Goal: Use online tool/utility: Utilize a website feature to perform a specific function

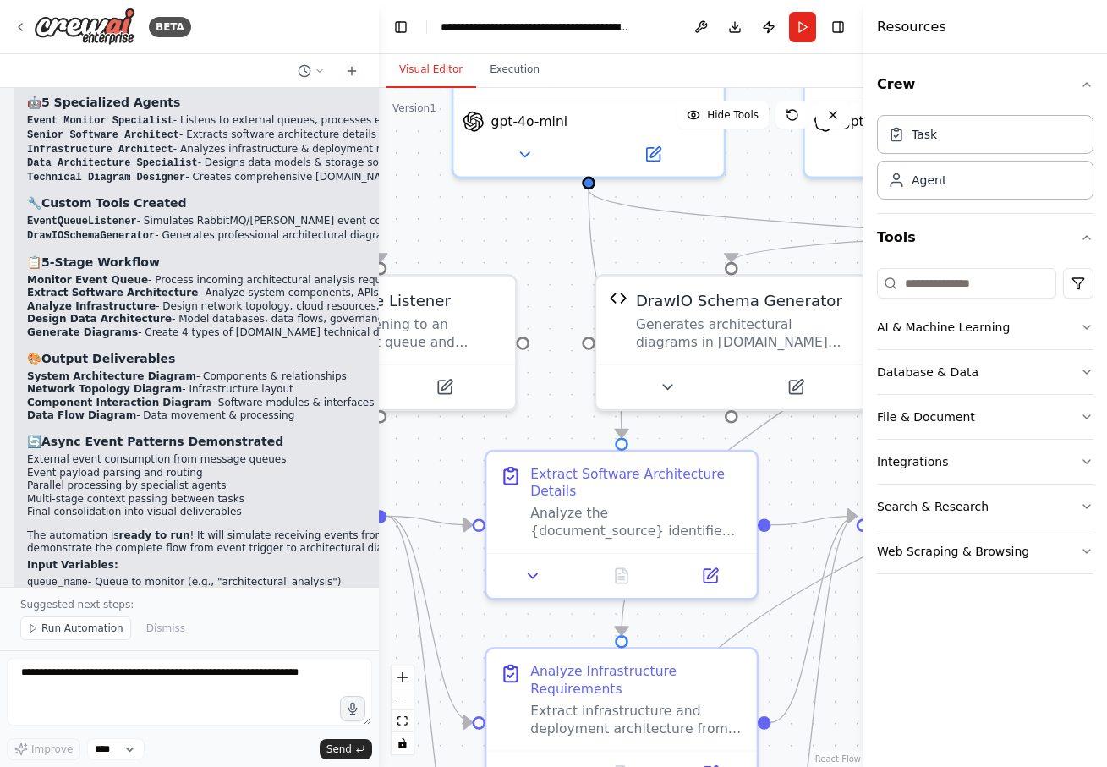
drag, startPoint x: 696, startPoint y: 360, endPoint x: 564, endPoint y: 339, distance: 133.6
click at [565, 340] on div ".deletable-edge-delete-btn { width: 20px; height: 20px; border: 0px solid #ffff…" at bounding box center [621, 427] width 485 height 679
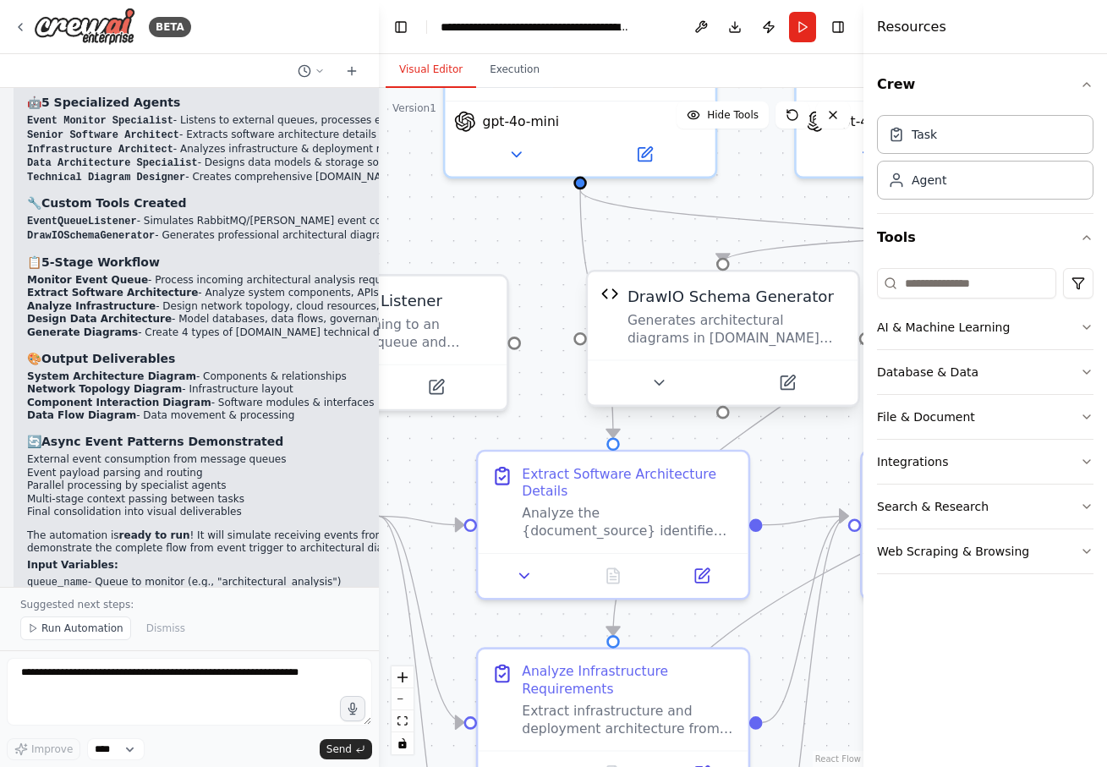
click at [653, 337] on div "Generates architectural diagrams in [DOMAIN_NAME] XML format based on schema ty…" at bounding box center [735, 329] width 217 height 36
click at [791, 387] on icon at bounding box center [787, 383] width 14 height 14
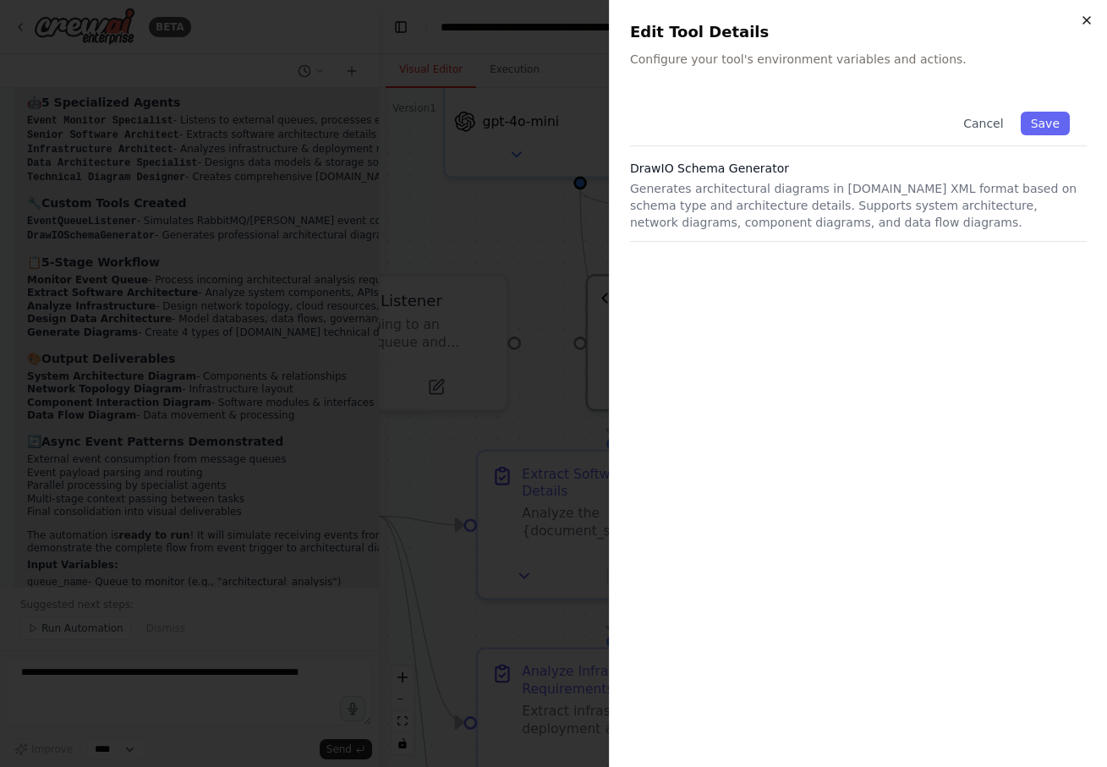
click at [1082, 25] on icon "button" at bounding box center [1087, 21] width 14 height 14
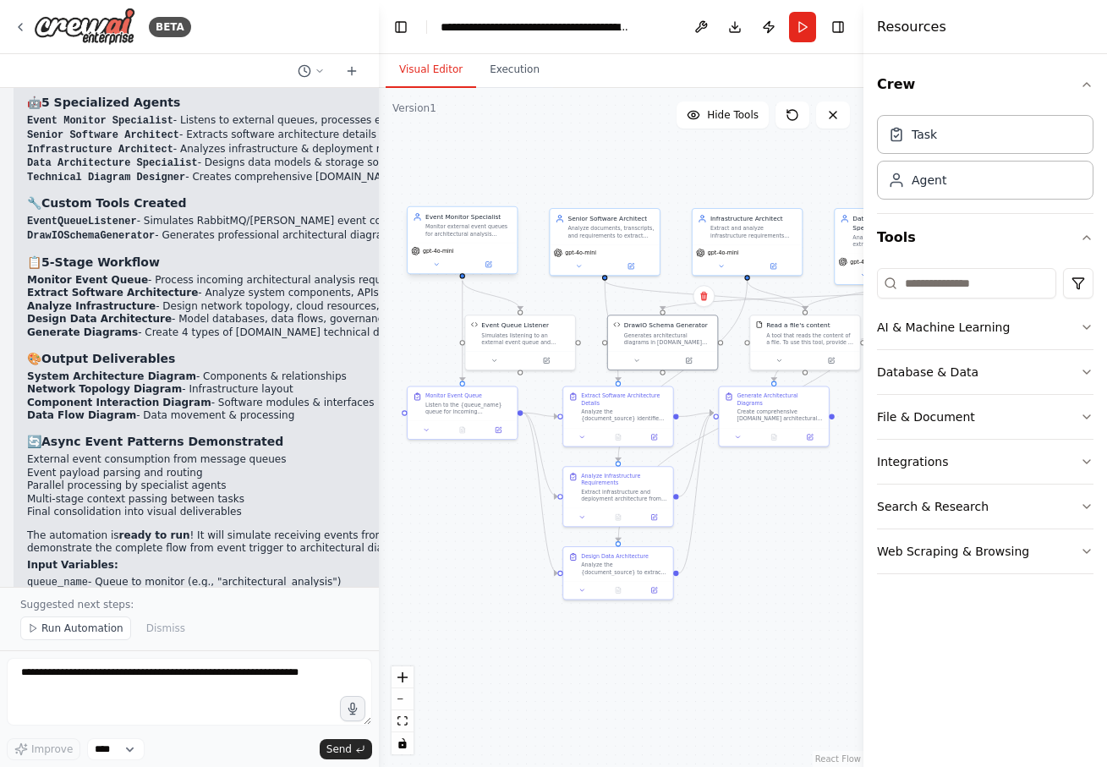
click at [461, 232] on div "Monitor external event queues for architectural analysis requests from systems …" at bounding box center [468, 230] width 86 height 14
click at [490, 266] on icon at bounding box center [487, 264] width 5 height 5
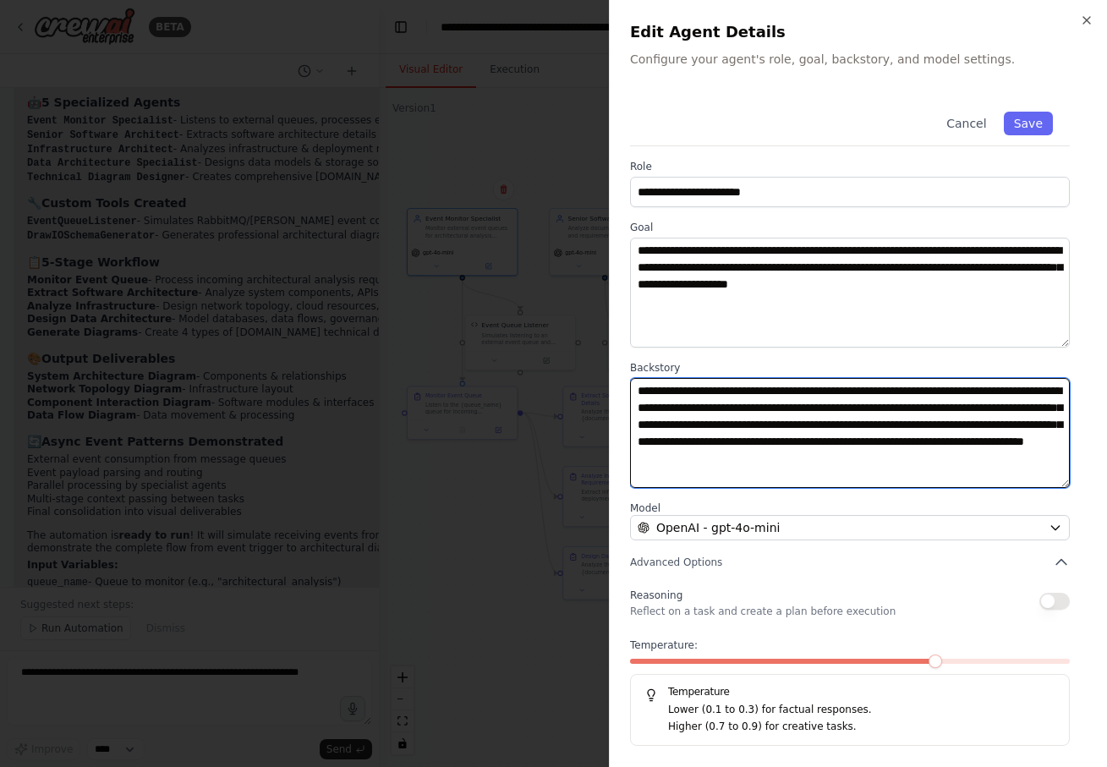
drag, startPoint x: 667, startPoint y: 396, endPoint x: 855, endPoint y: 482, distance: 206.6
click at [855, 482] on textarea "**********" at bounding box center [850, 433] width 440 height 110
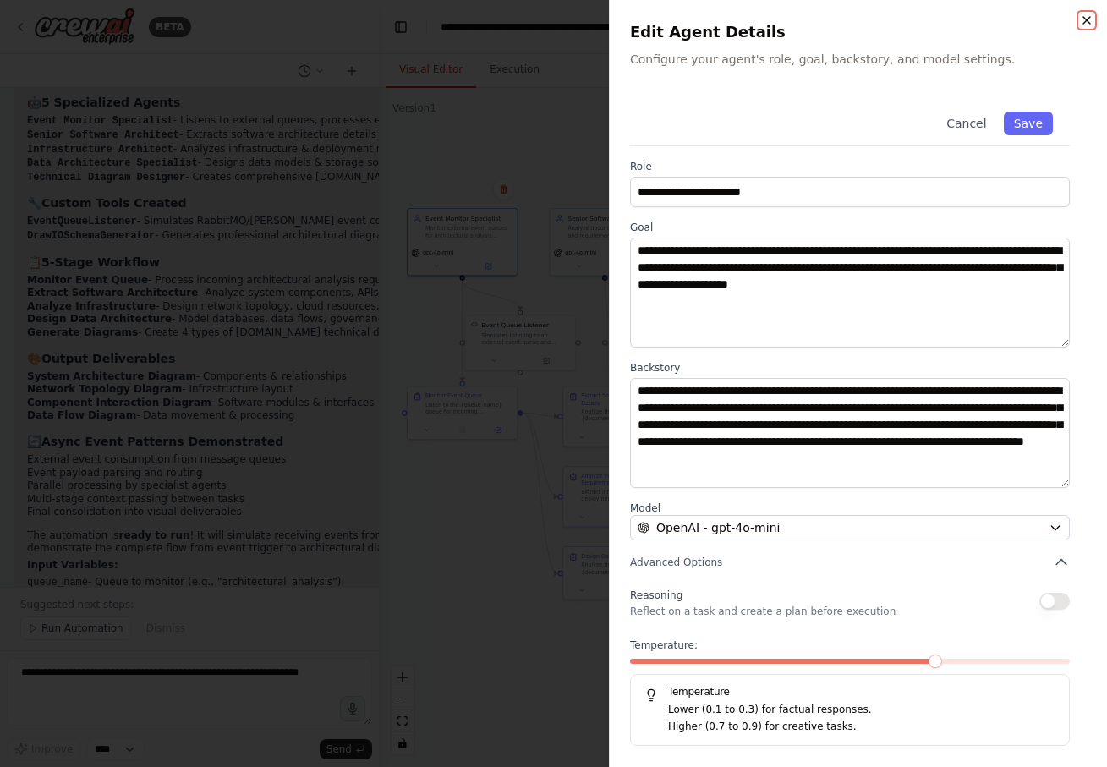
click at [1082, 19] on icon "button" at bounding box center [1087, 21] width 14 height 14
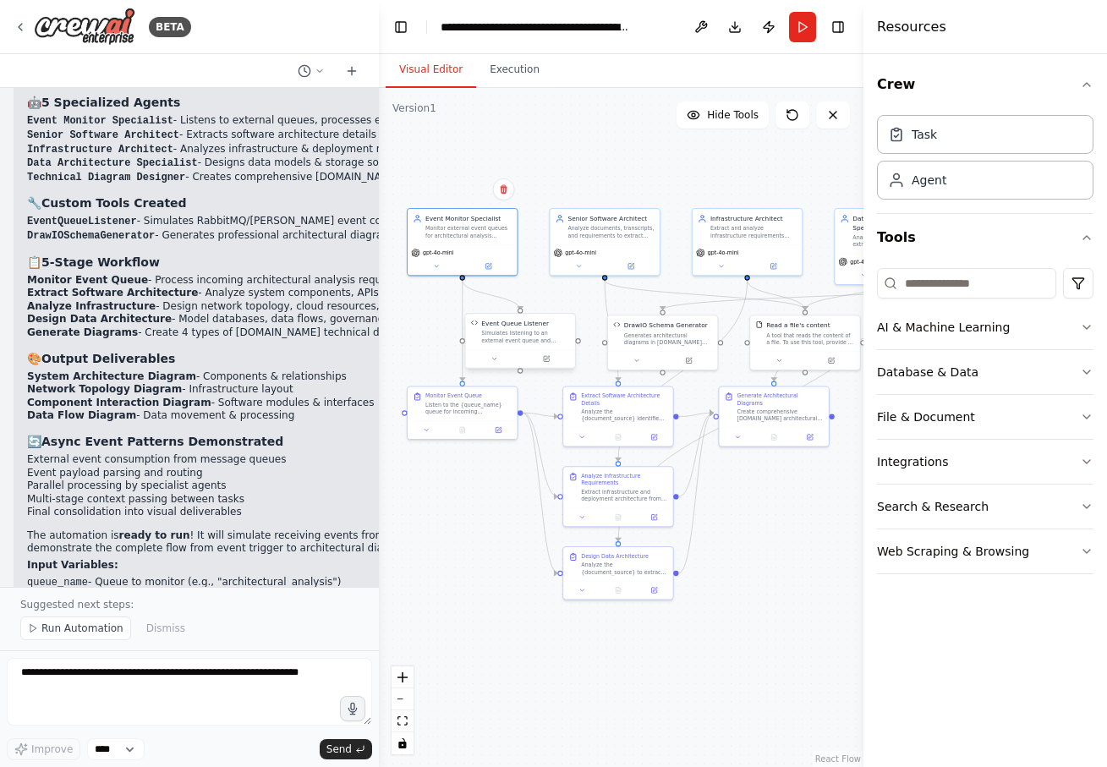
click at [545, 334] on div "Simulates listening to an external event queue and returns mock event data with…" at bounding box center [525, 337] width 88 height 14
click at [550, 360] on button at bounding box center [546, 358] width 50 height 11
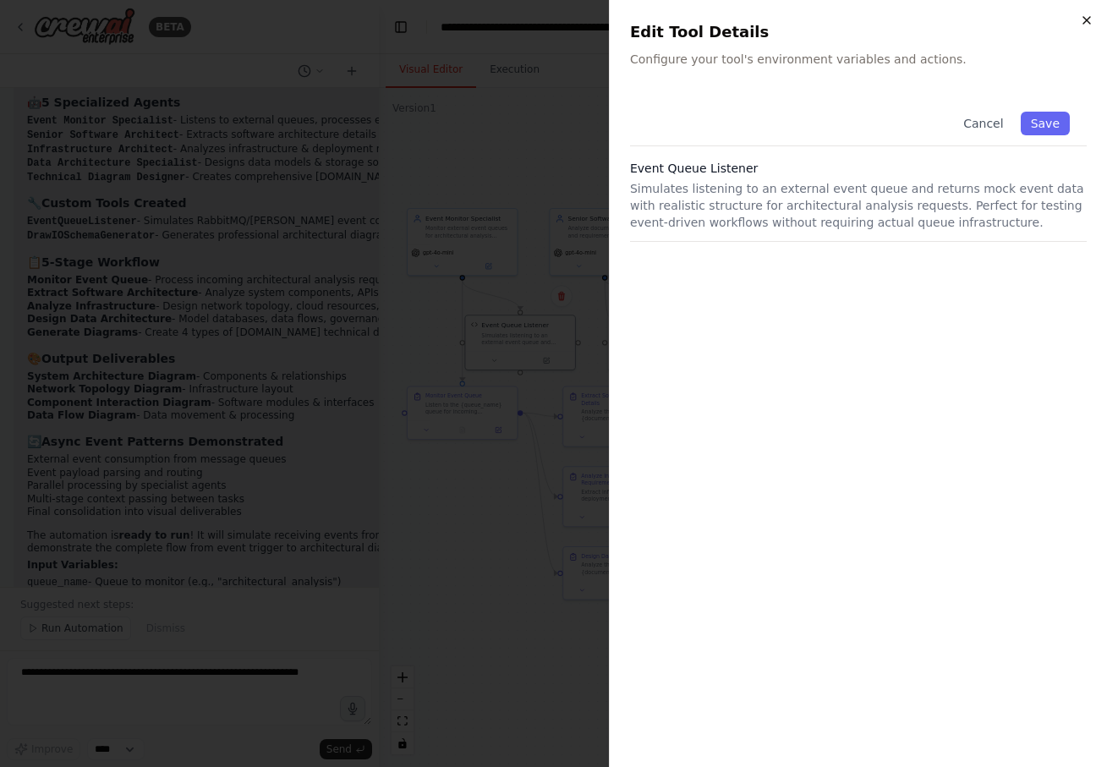
click at [1087, 25] on icon "button" at bounding box center [1087, 21] width 14 height 14
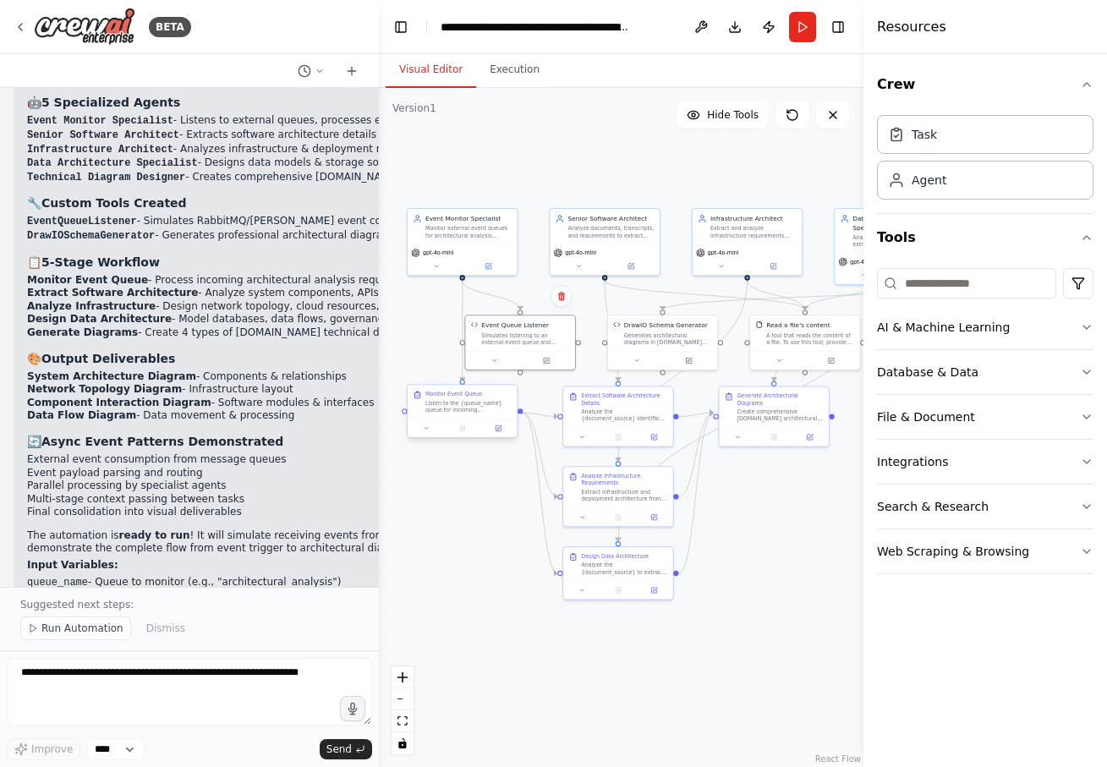
click at [477, 399] on div "Listen to the {queue_name} queue for incoming architectural analysis events. Fi…" at bounding box center [468, 406] width 86 height 14
click at [501, 430] on button at bounding box center [498, 428] width 30 height 11
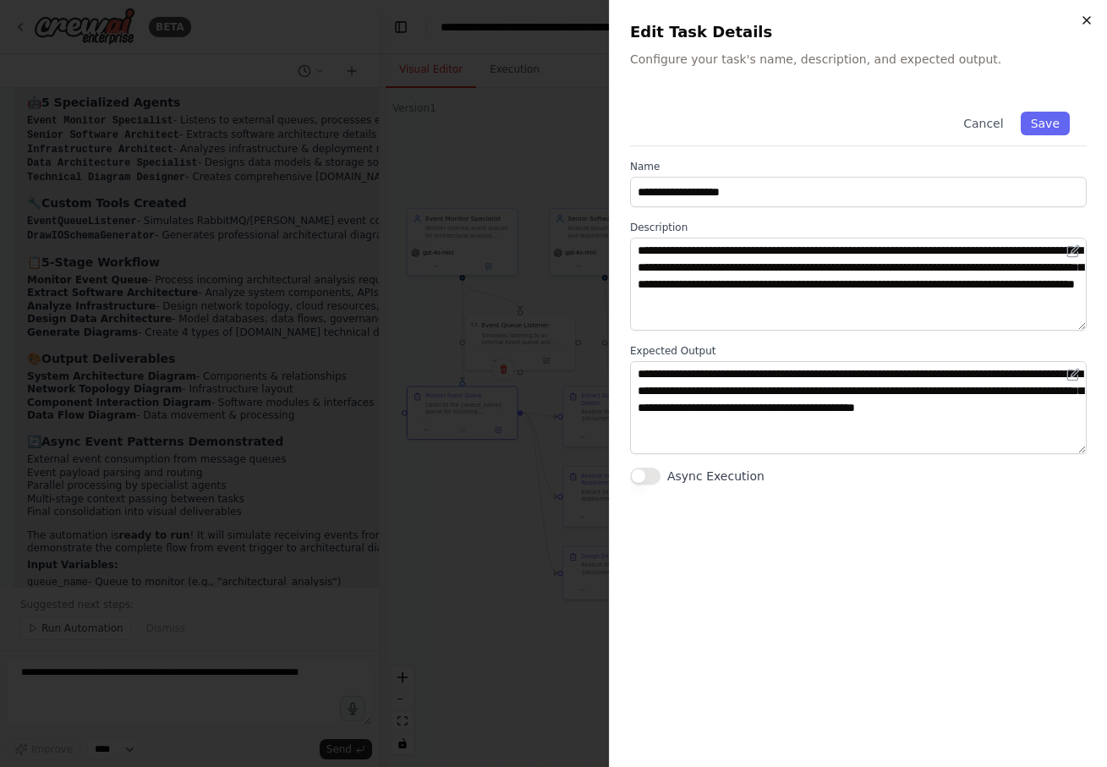
click at [1082, 24] on icon "button" at bounding box center [1087, 21] width 14 height 14
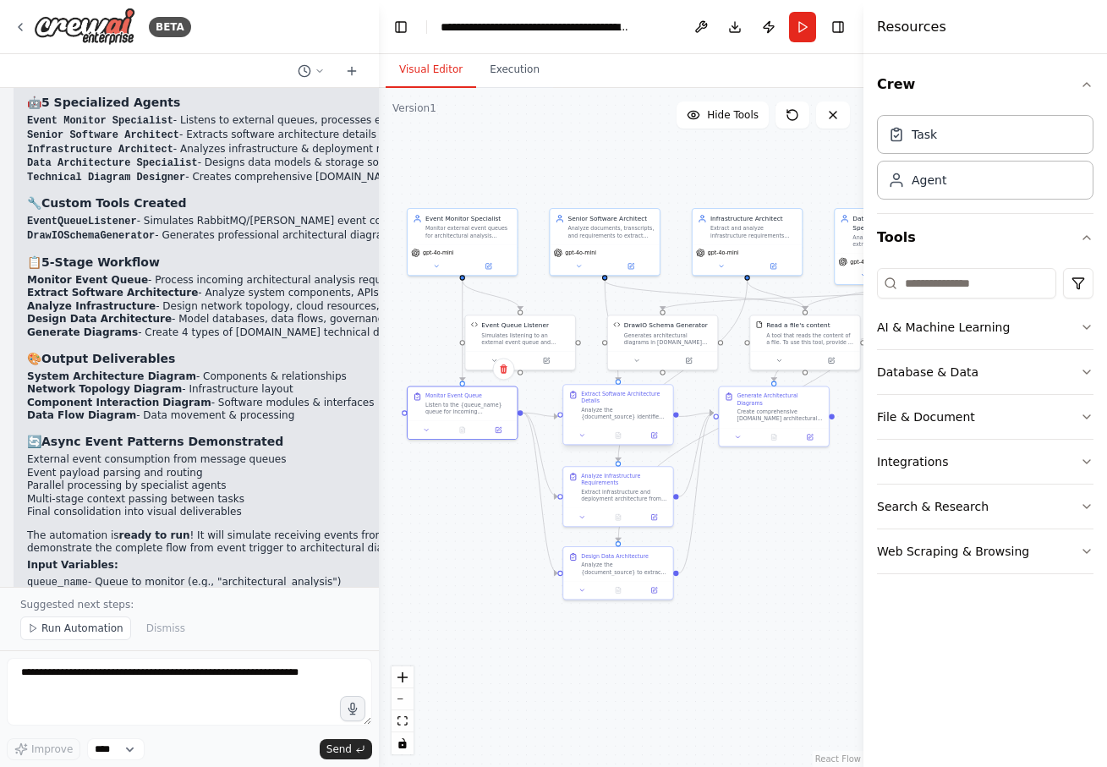
click at [598, 401] on div "Extract Software Architecture Details" at bounding box center [624, 398] width 86 height 14
click at [647, 435] on button at bounding box center [653, 435] width 30 height 11
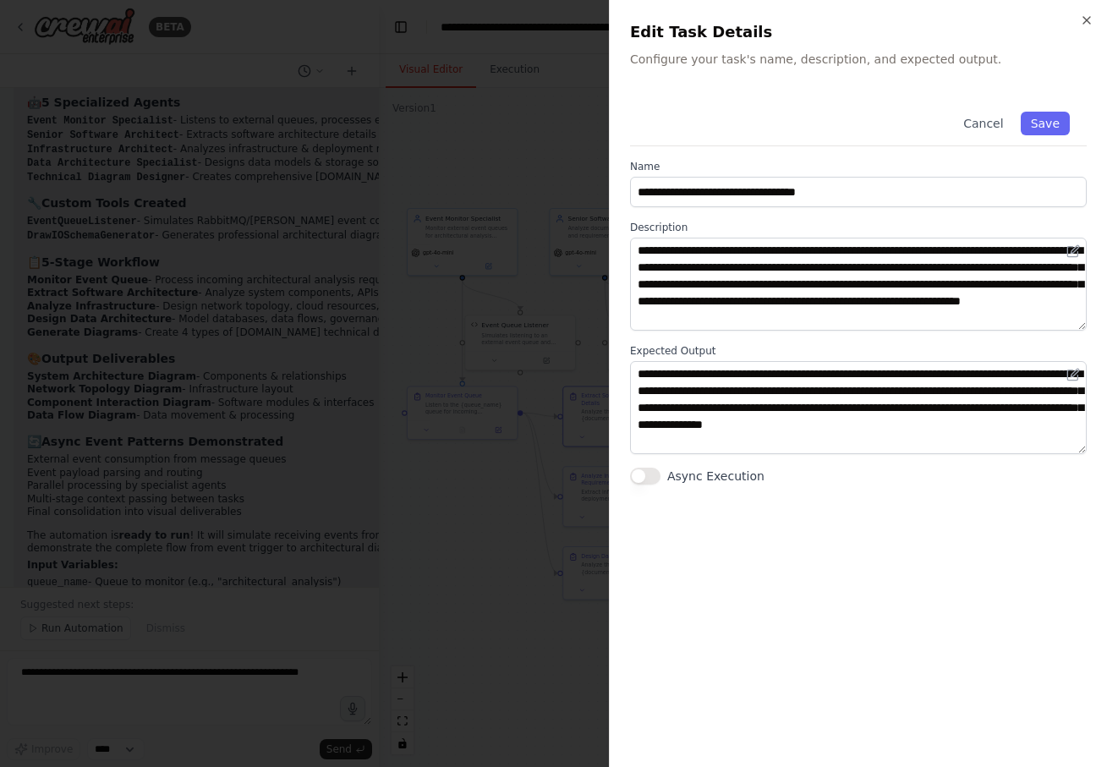
scroll to position [17, 0]
click at [1082, 25] on icon "button" at bounding box center [1087, 21] width 14 height 14
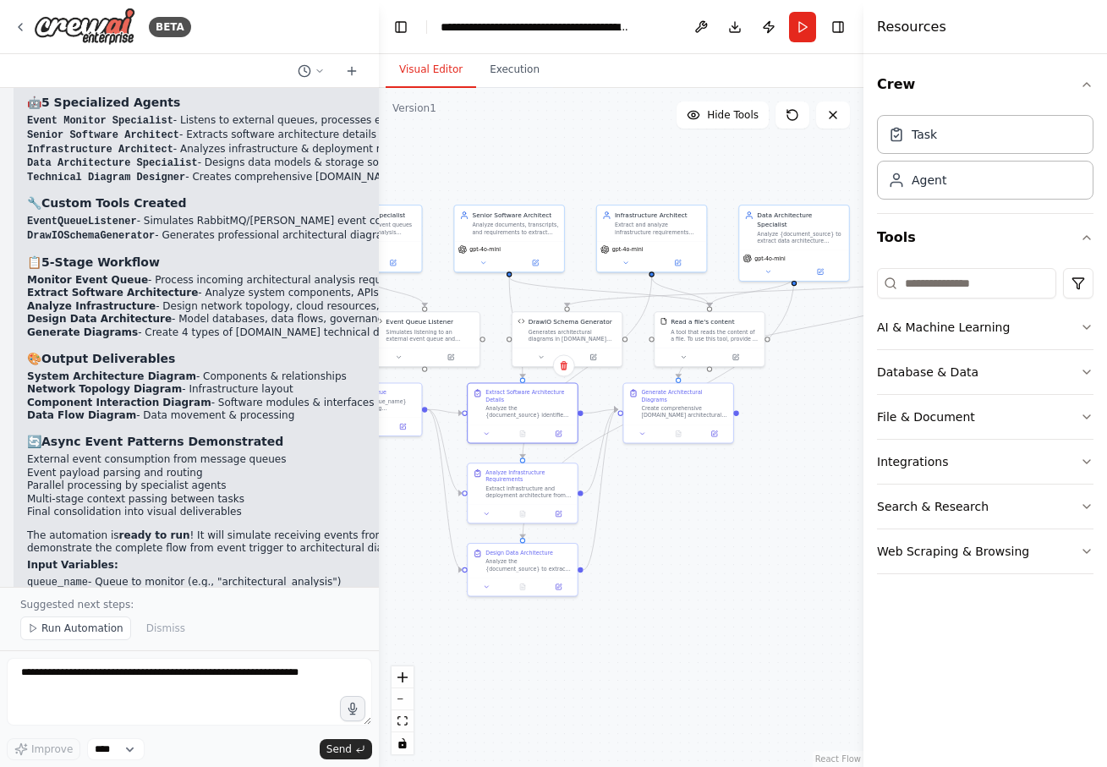
drag, startPoint x: 787, startPoint y: 528, endPoint x: 693, endPoint y: 524, distance: 94.8
click at [693, 524] on div ".deletable-edge-delete-btn { width: 20px; height: 20px; border: 0px solid #ffff…" at bounding box center [621, 427] width 485 height 679
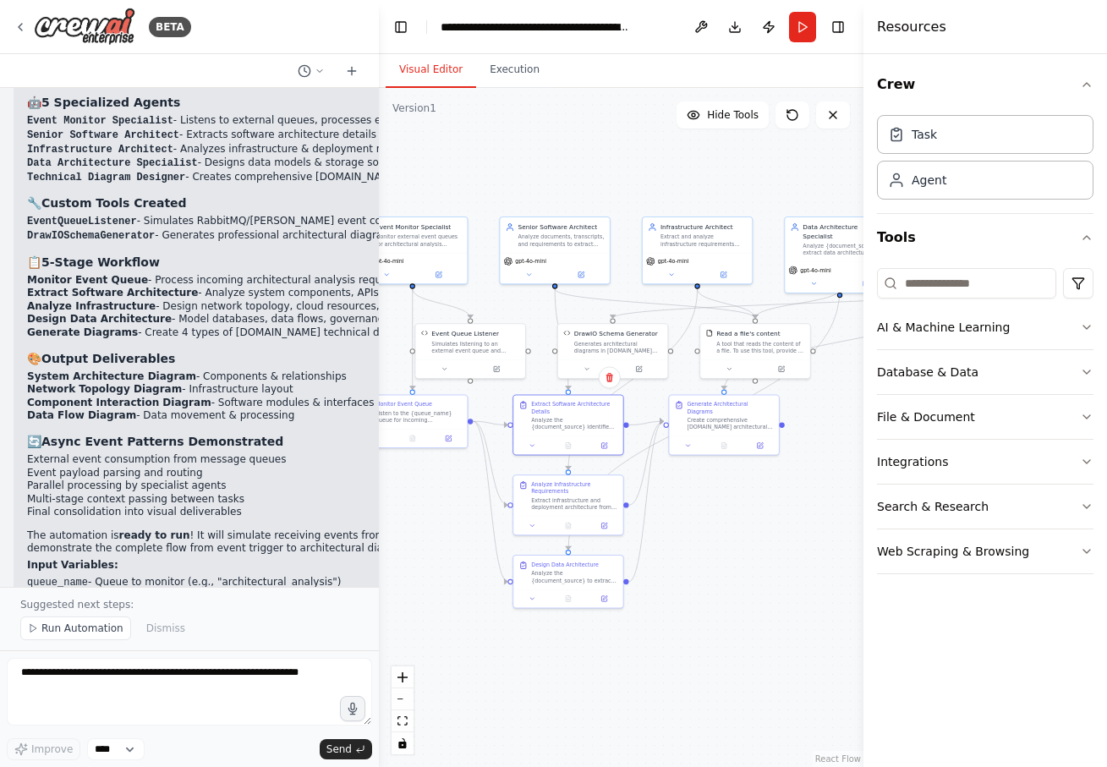
drag, startPoint x: 715, startPoint y: 556, endPoint x: 760, endPoint y: 569, distance: 46.6
click at [760, 568] on div ".deletable-edge-delete-btn { width: 20px; height: 20px; border: 0px solid #ffff…" at bounding box center [621, 427] width 485 height 679
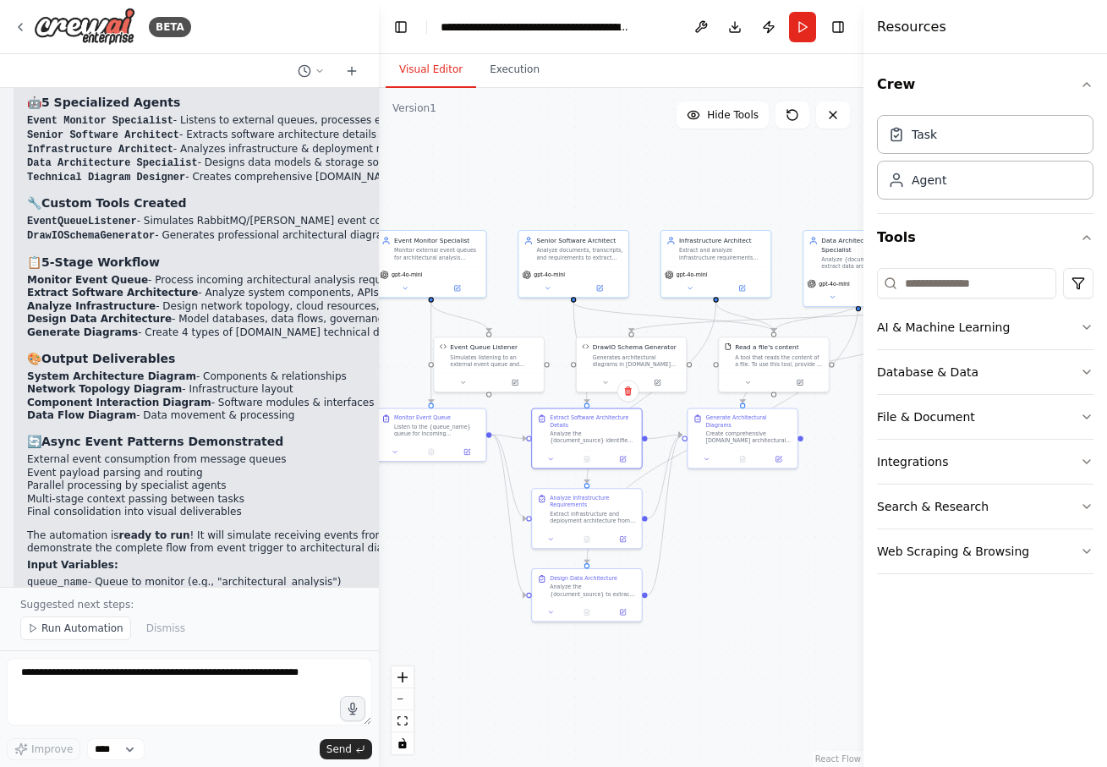
drag, startPoint x: 626, startPoint y: 189, endPoint x: 645, endPoint y: 204, distance: 24.2
click at [645, 204] on div ".deletable-edge-delete-btn { width: 20px; height: 20px; border: 0px solid #ffff…" at bounding box center [621, 427] width 485 height 679
click at [572, 255] on div "Analyze documents, transcripts, and requirements to extract detailed software a…" at bounding box center [580, 253] width 86 height 14
click at [607, 287] on button at bounding box center [600, 287] width 50 height 11
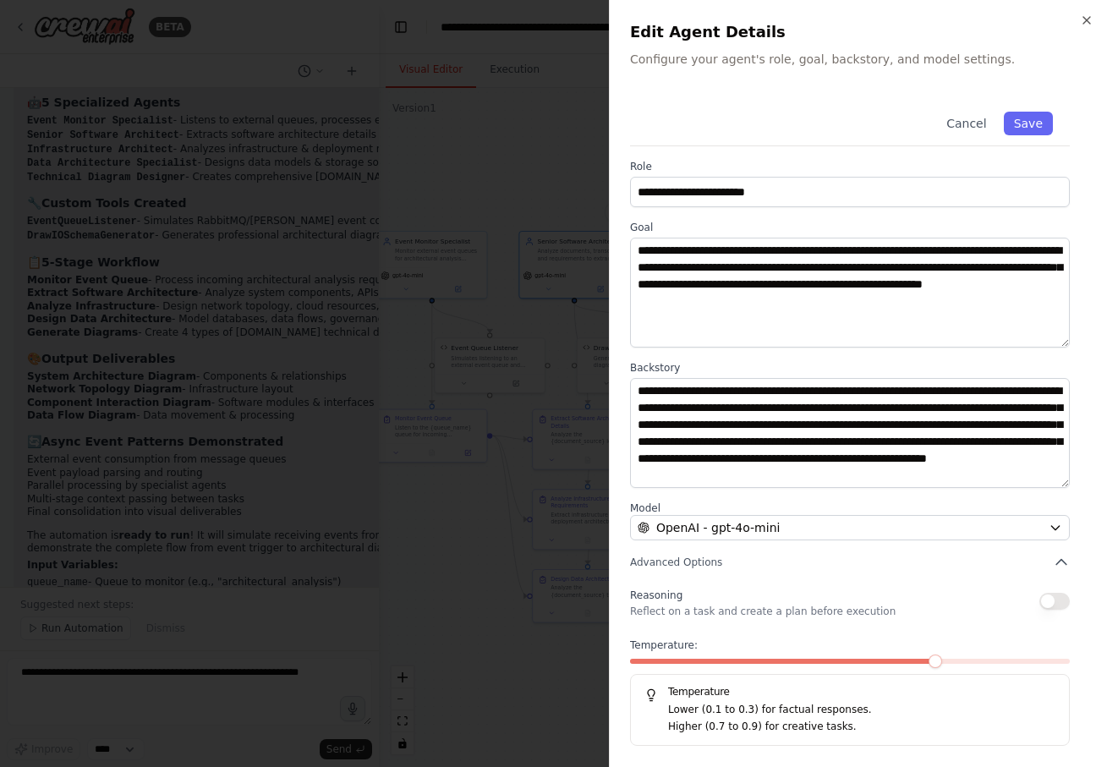
scroll to position [0, 0]
click at [1081, 11] on div "**********" at bounding box center [858, 383] width 498 height 767
click at [1085, 18] on icon "button" at bounding box center [1087, 21] width 14 height 14
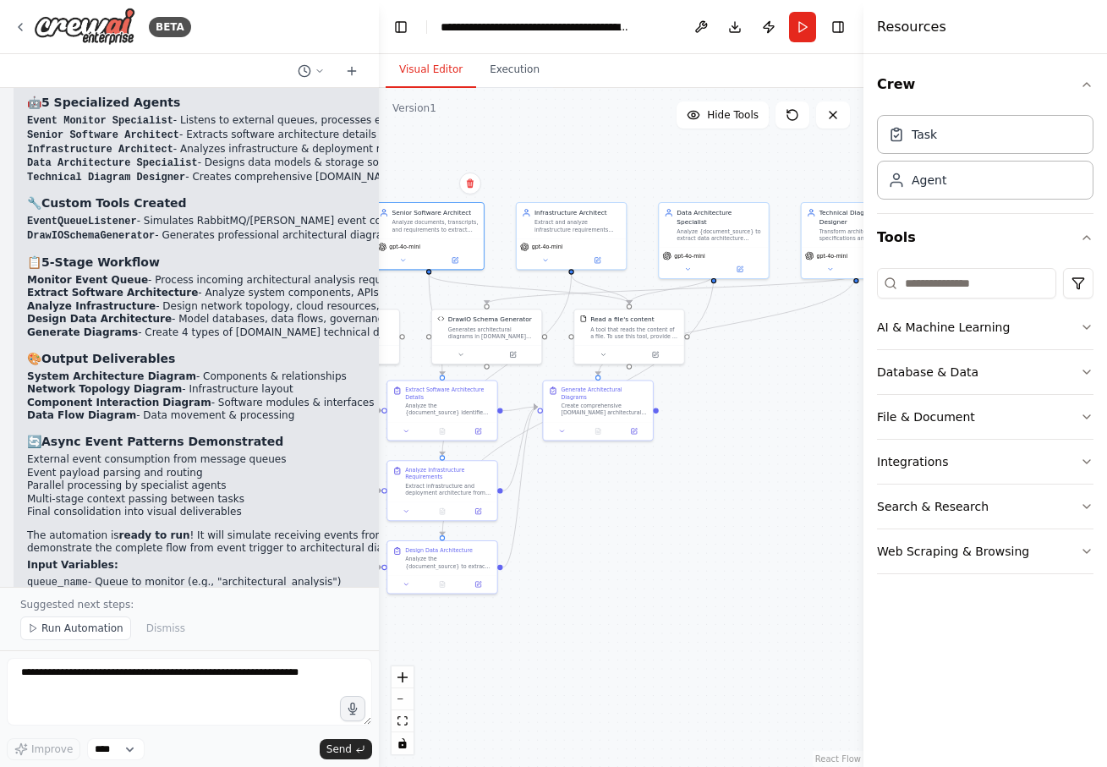
drag, startPoint x: 739, startPoint y: 627, endPoint x: 571, endPoint y: 601, distance: 170.3
click at [572, 600] on div ".deletable-edge-delete-btn { width: 20px; height: 20px; border: 0px solid #ffff…" at bounding box center [621, 427] width 485 height 679
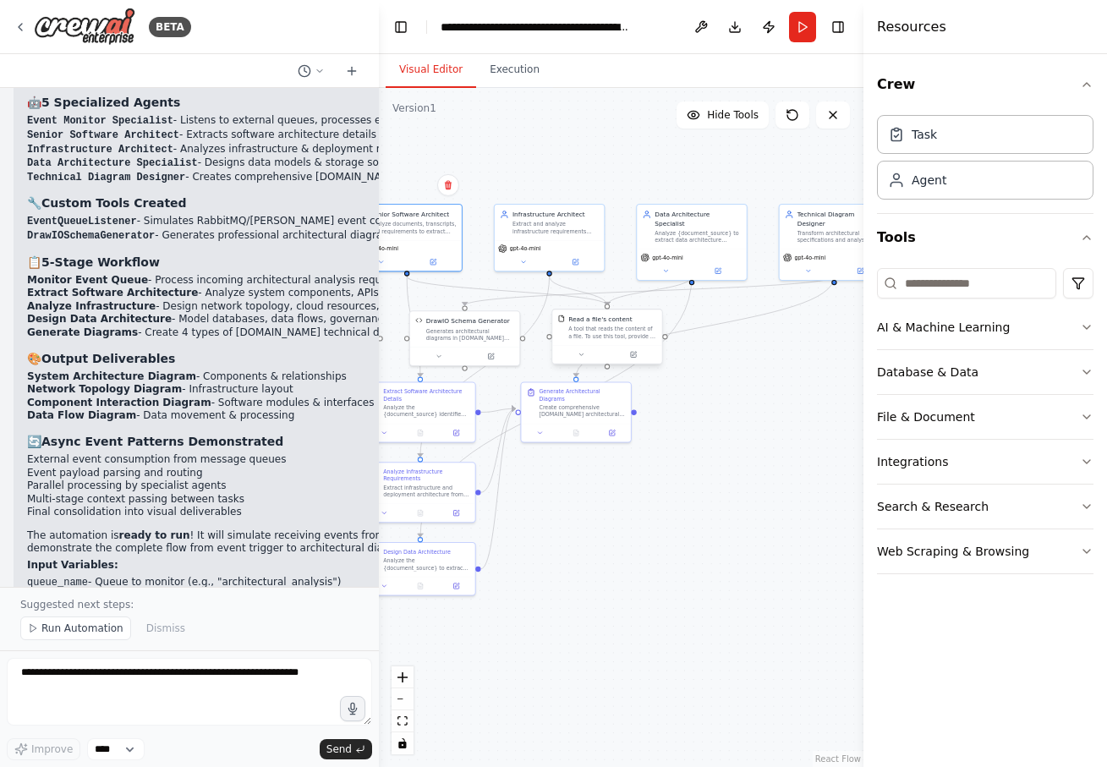
click at [605, 327] on div "A tool that reads the content of a file. To use this tool, provide a 'file_path…" at bounding box center [612, 333] width 88 height 14
click at [635, 359] on button at bounding box center [633, 354] width 50 height 11
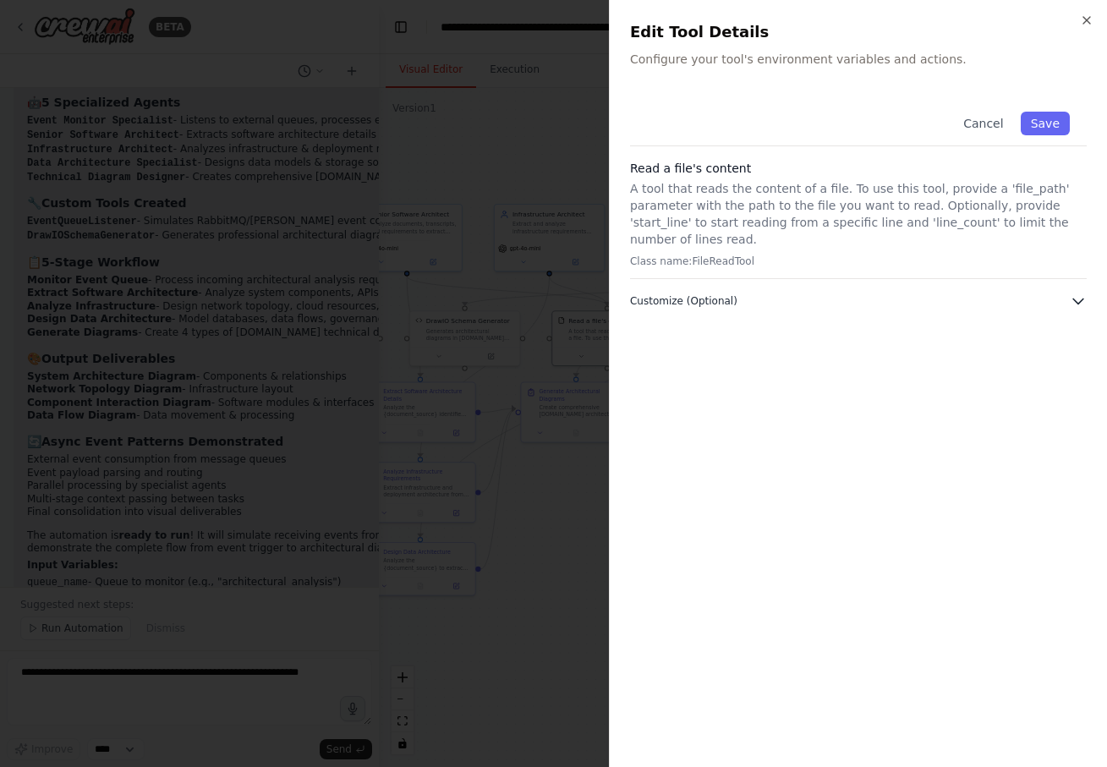
click at [732, 302] on span "Customize (Optional)" at bounding box center [683, 301] width 107 height 14
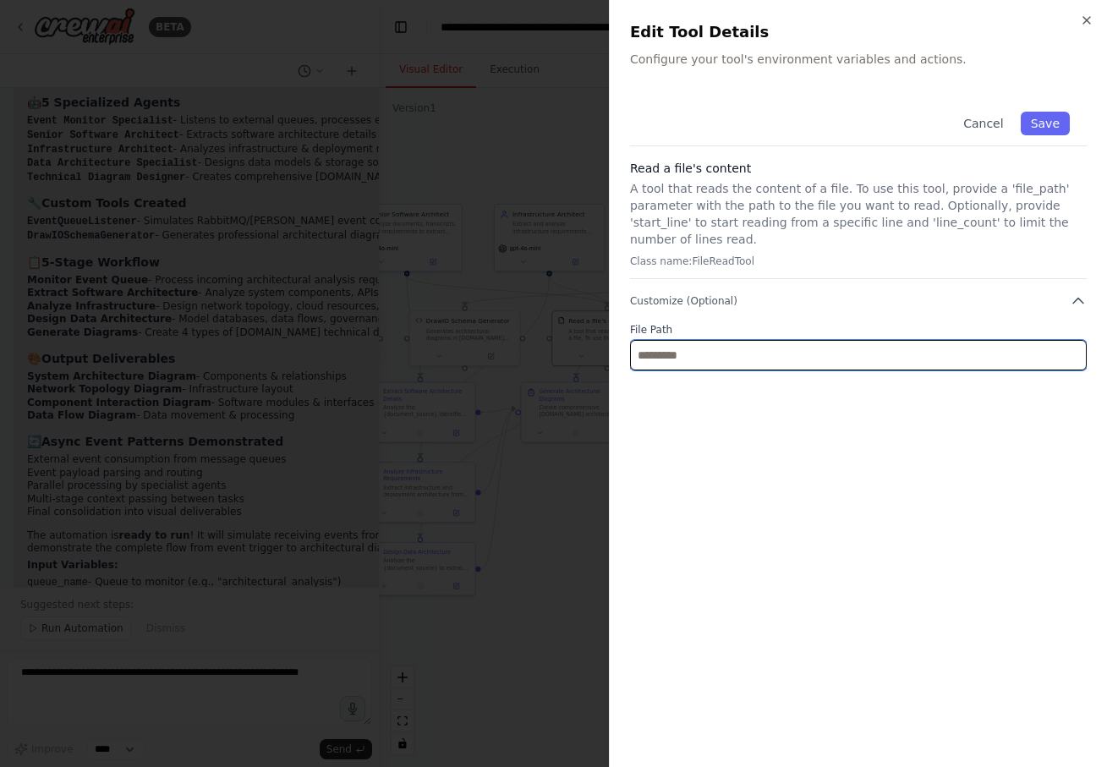
click at [756, 350] on input "text" at bounding box center [858, 355] width 457 height 30
click at [1082, 25] on icon "button" at bounding box center [1087, 21] width 14 height 14
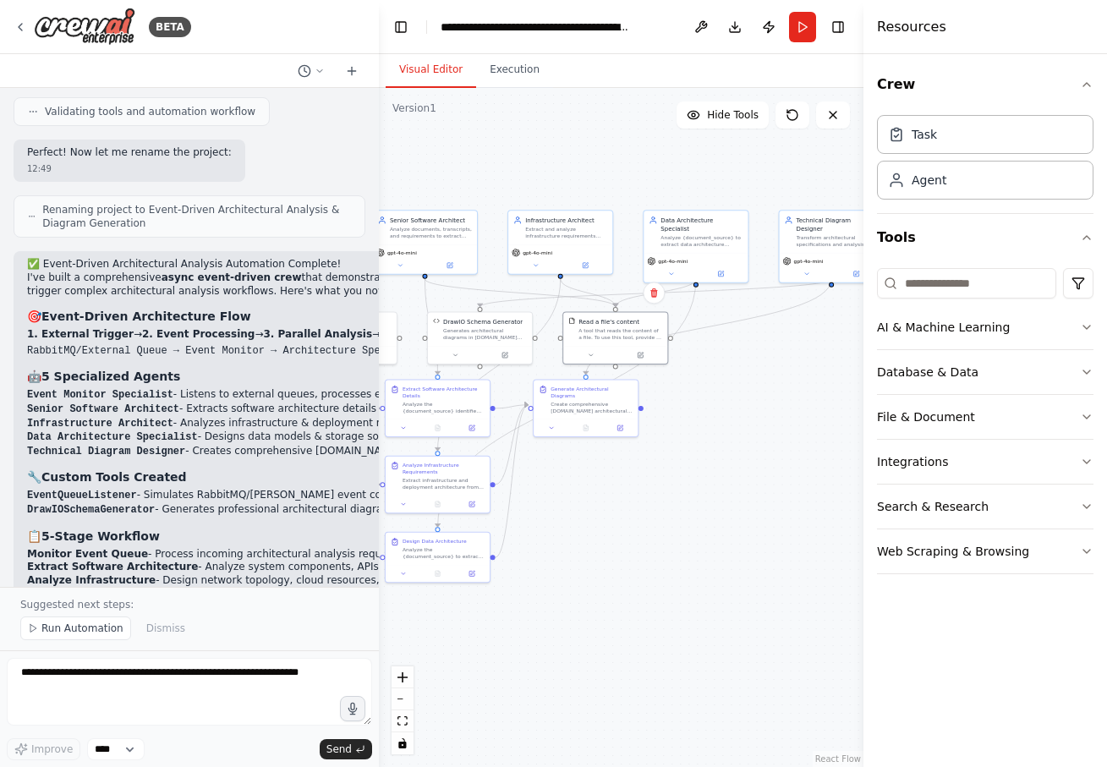
scroll to position [3687, 0]
